Goal: Task Accomplishment & Management: Use online tool/utility

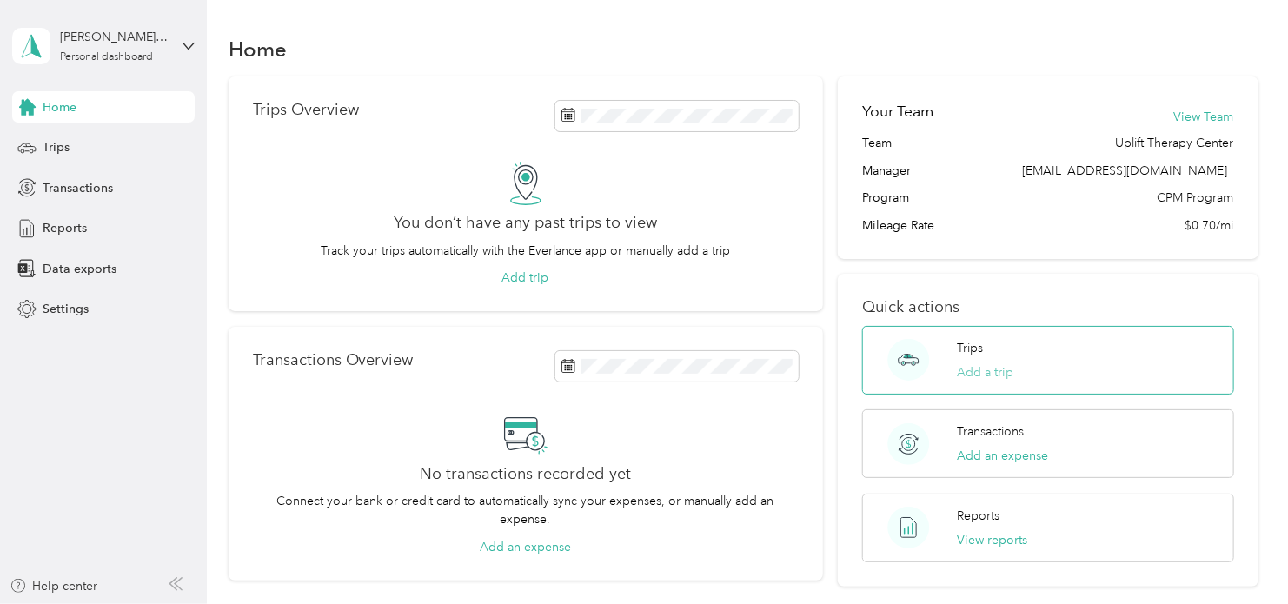
drag, startPoint x: 990, startPoint y: 374, endPoint x: 973, endPoint y: 368, distance: 17.6
click at [973, 368] on button "Add a trip" at bounding box center [985, 372] width 56 height 18
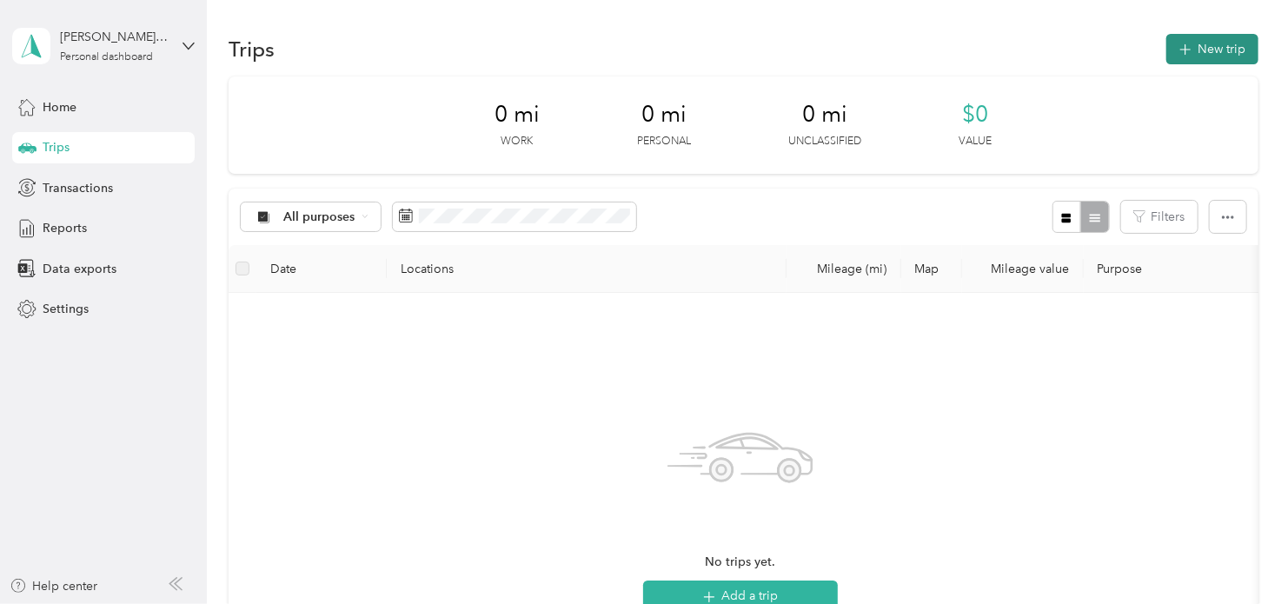
click at [1199, 55] on button "New trip" at bounding box center [1212, 49] width 92 height 30
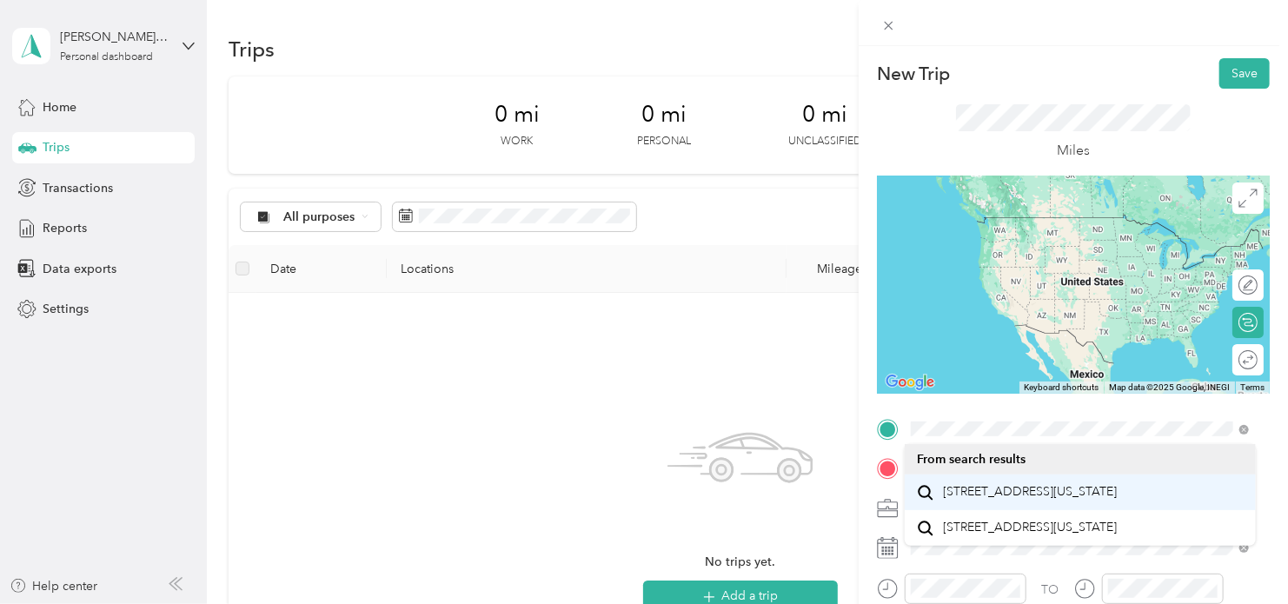
click at [1030, 496] on span "[STREET_ADDRESS][US_STATE]" at bounding box center [1031, 492] width 174 height 16
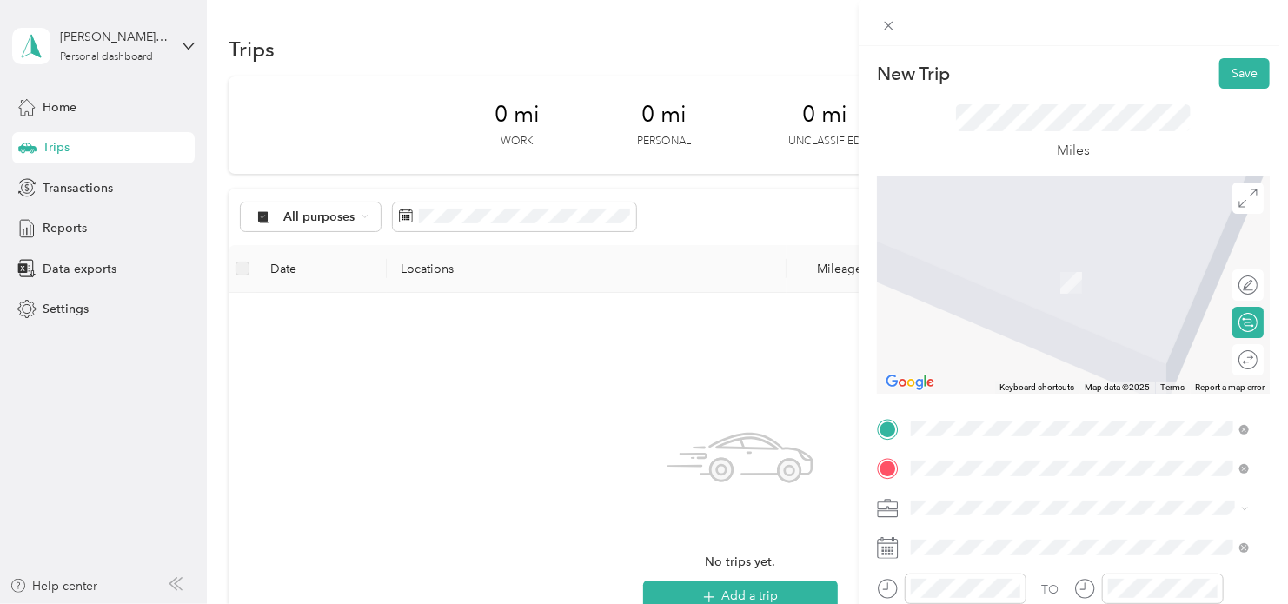
click at [1043, 264] on span "[STREET_ADDRESS][US_STATE]" at bounding box center [1031, 257] width 174 height 16
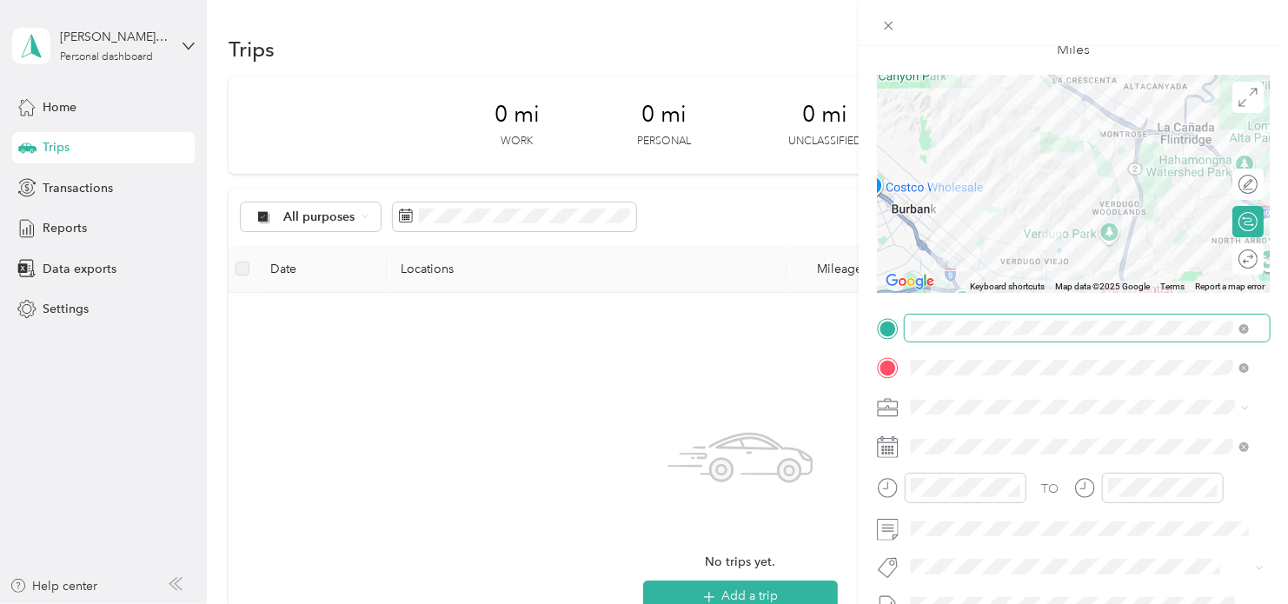
scroll to position [104, 0]
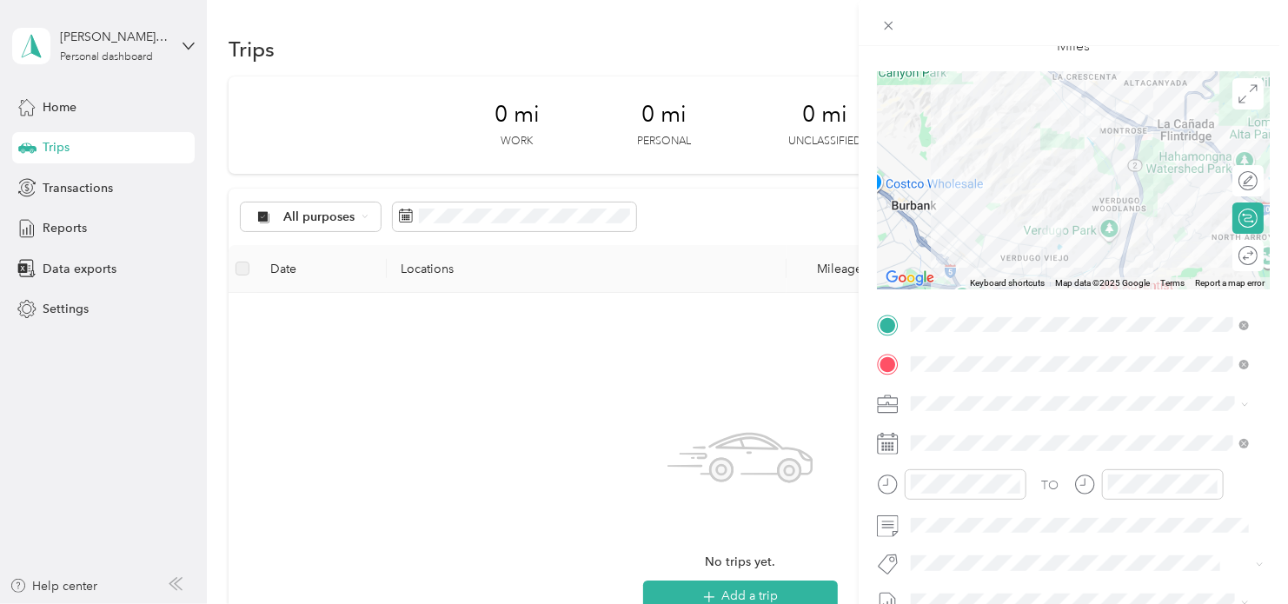
click at [888, 487] on icon at bounding box center [888, 485] width 22 height 22
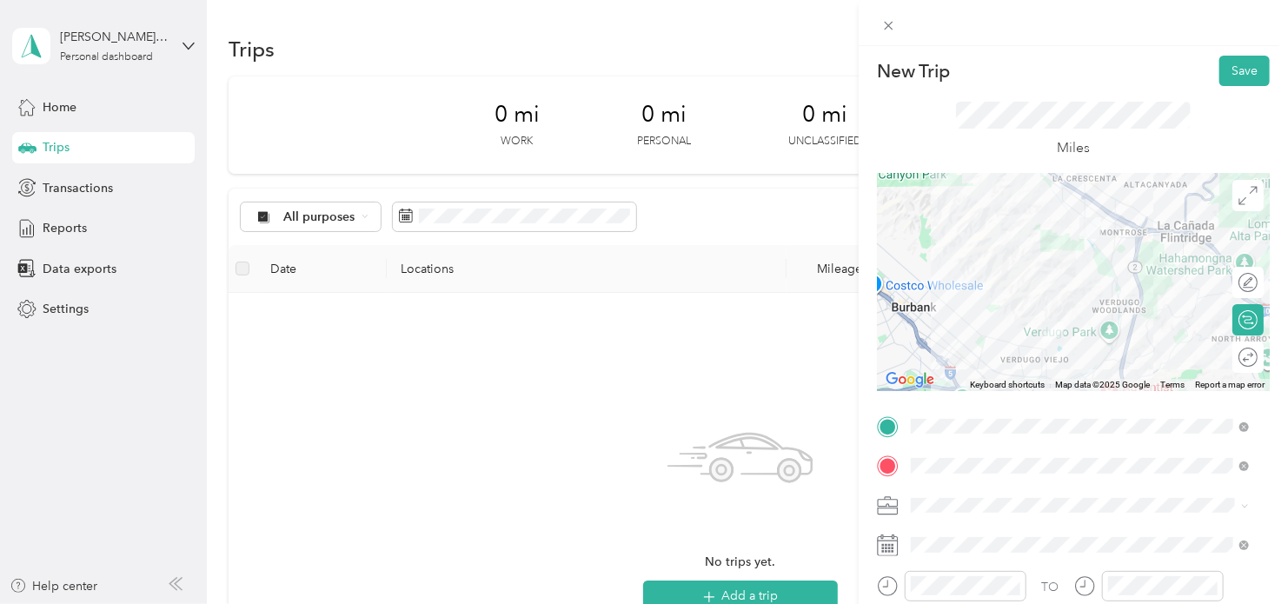
scroll to position [0, 0]
click at [1223, 81] on button "Save" at bounding box center [1244, 73] width 50 height 30
